Goal: Transaction & Acquisition: Purchase product/service

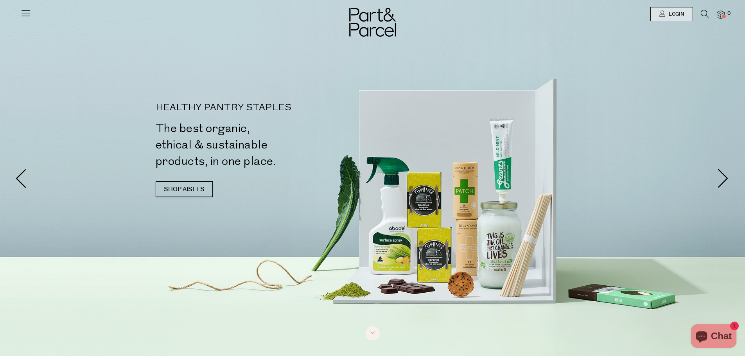
click at [702, 21] on li at bounding box center [701, 16] width 16 height 12
click at [703, 13] on icon at bounding box center [705, 14] width 8 height 9
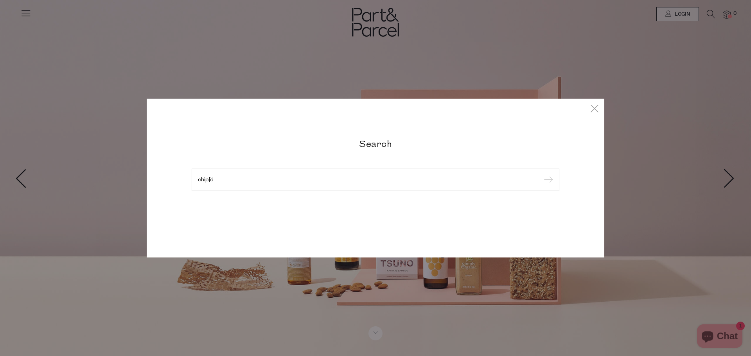
type input "chip[d"
click at [541, 174] on input "submit" at bounding box center [547, 180] width 12 height 12
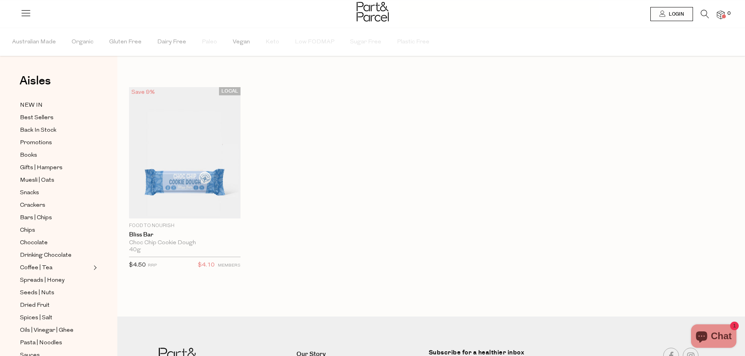
click at [707, 15] on icon at bounding box center [705, 14] width 8 height 9
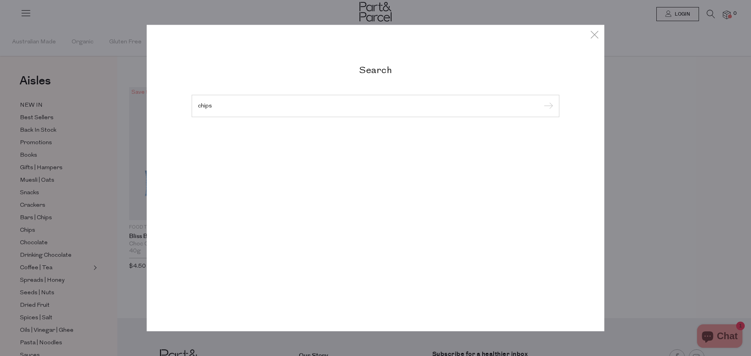
type input "chips"
click at [541, 100] on input "submit" at bounding box center [547, 106] width 12 height 12
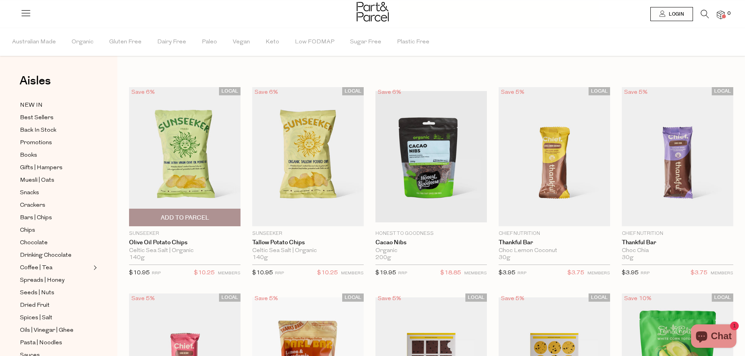
click at [199, 215] on span "Add To Parcel" at bounding box center [185, 218] width 48 height 8
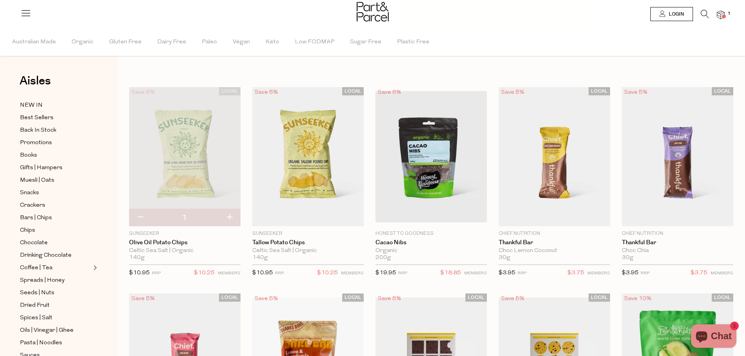
click at [227, 218] on button "button" at bounding box center [229, 217] width 22 height 17
type input "2"
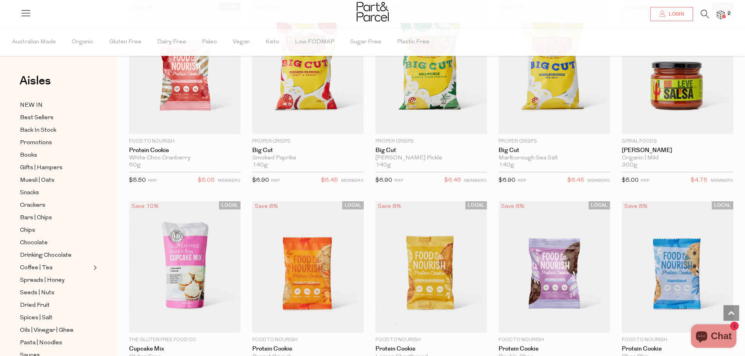
scroll to position [1720, 0]
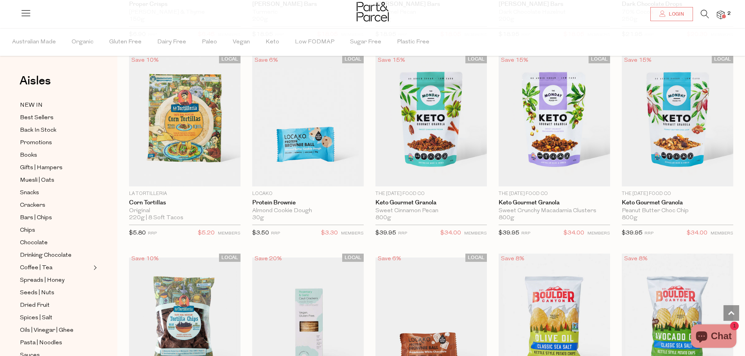
scroll to position [2843, 0]
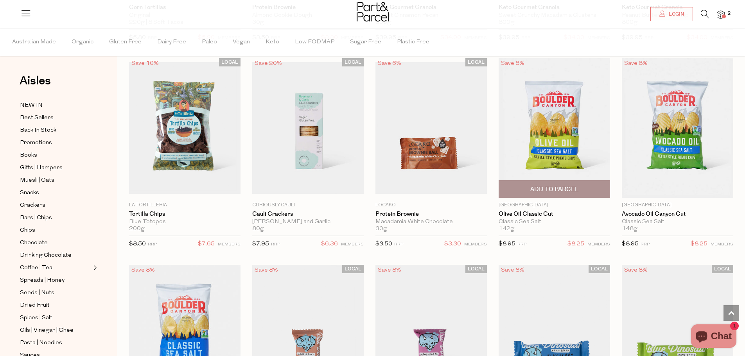
click at [551, 185] on span "Add To Parcel" at bounding box center [554, 189] width 48 height 8
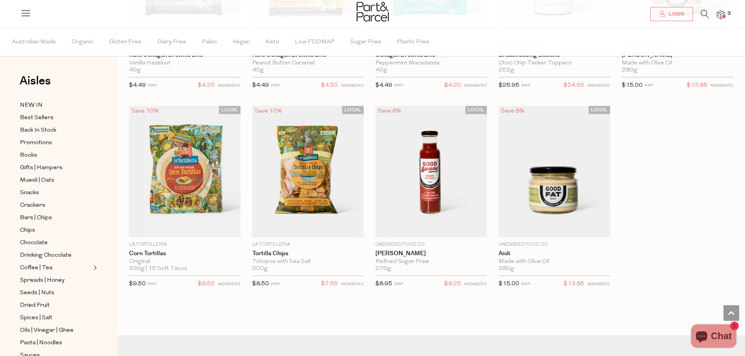
scroll to position [3820, 0]
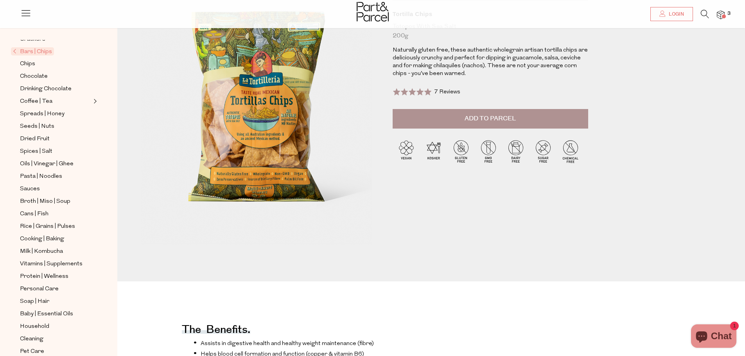
scroll to position [117, 0]
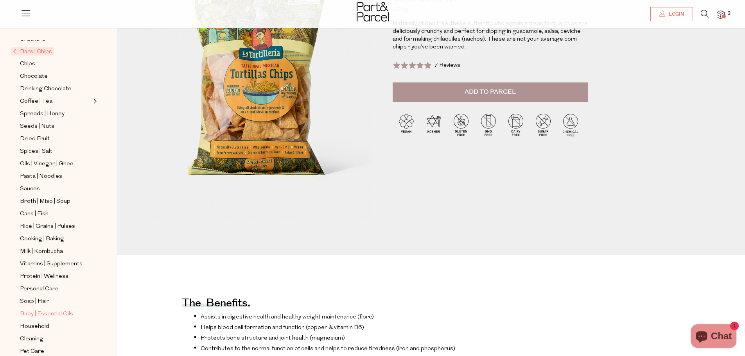
click at [69, 310] on span "Baby | Essential Oils" at bounding box center [46, 314] width 53 height 9
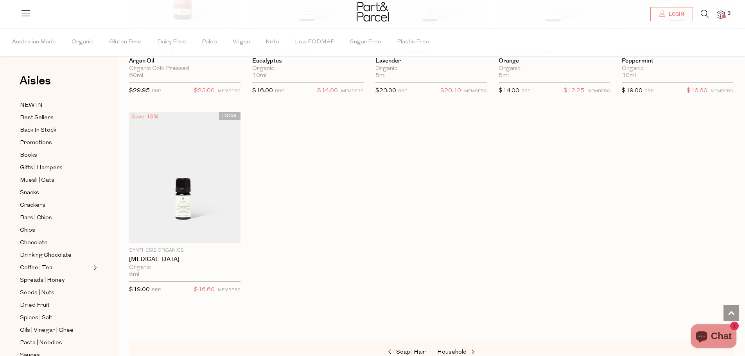
scroll to position [626, 0]
